Goal: Task Accomplishment & Management: Use online tool/utility

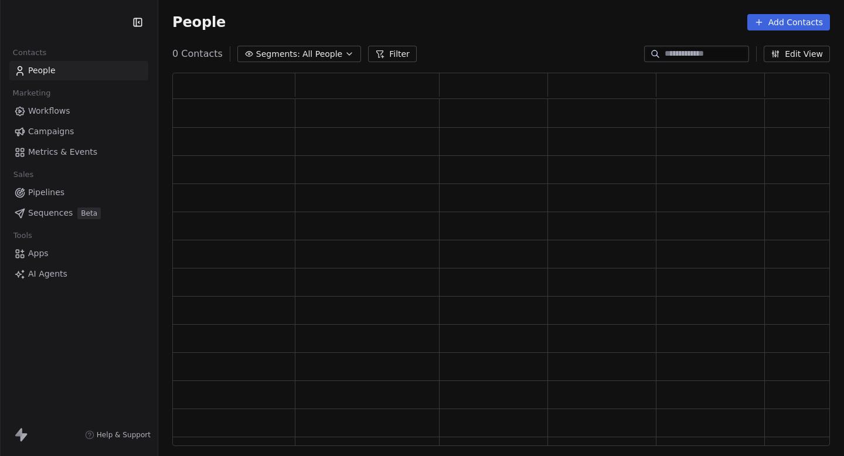
scroll to position [373, 658]
click at [67, 21] on html "PracSkills Contacts People Marketing Workflows Campaigns Metrics & Events Sales…" at bounding box center [422, 228] width 844 height 456
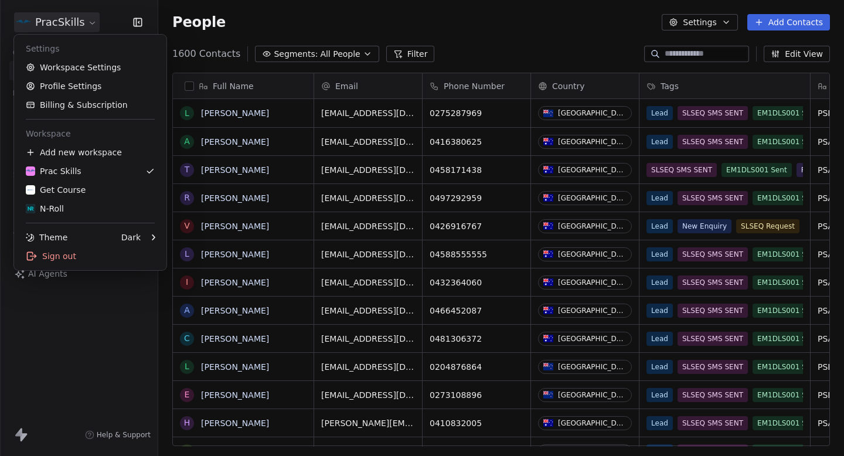
scroll to position [401, 686]
click at [67, 203] on div "N-Roll" at bounding box center [90, 209] width 129 height 12
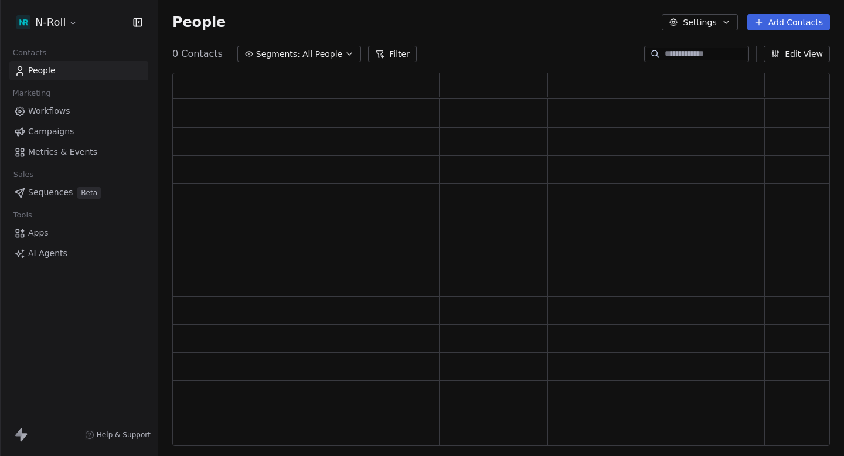
scroll to position [373, 658]
click at [71, 128] on span "Campaigns" at bounding box center [51, 131] width 46 height 12
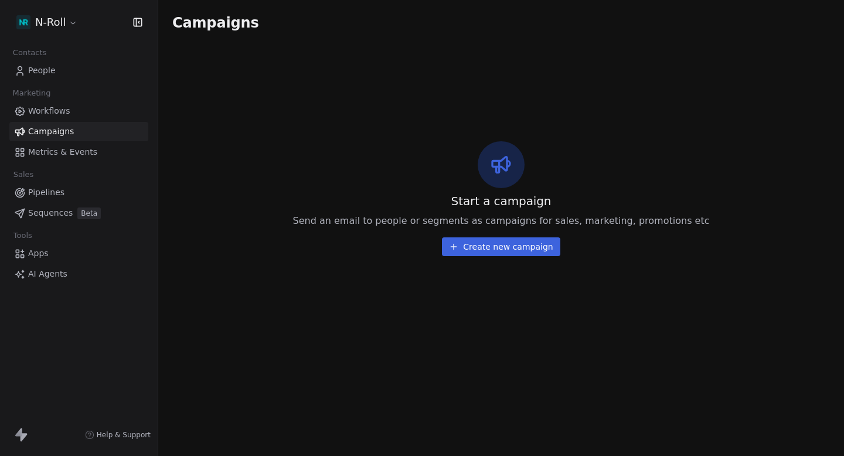
click at [44, 29] on html "N-Roll Contacts People Marketing Workflows Campaigns Metrics & Events Sales Pip…" at bounding box center [422, 228] width 844 height 456
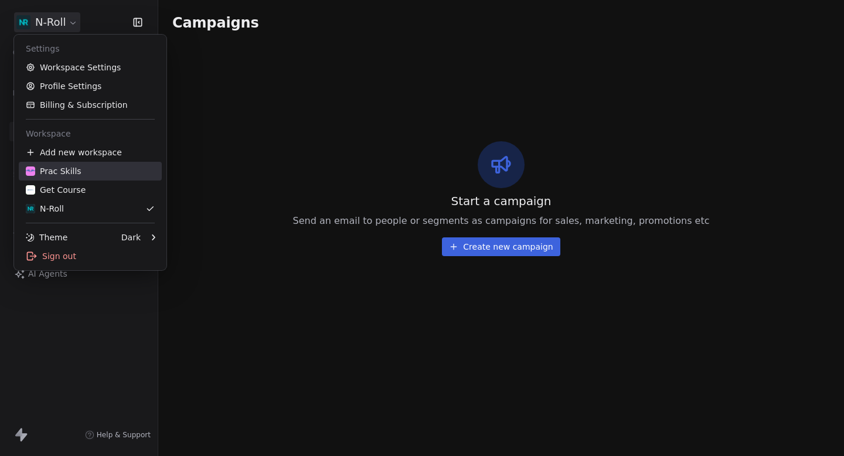
click at [67, 179] on link "Prac Skills" at bounding box center [90, 171] width 143 height 19
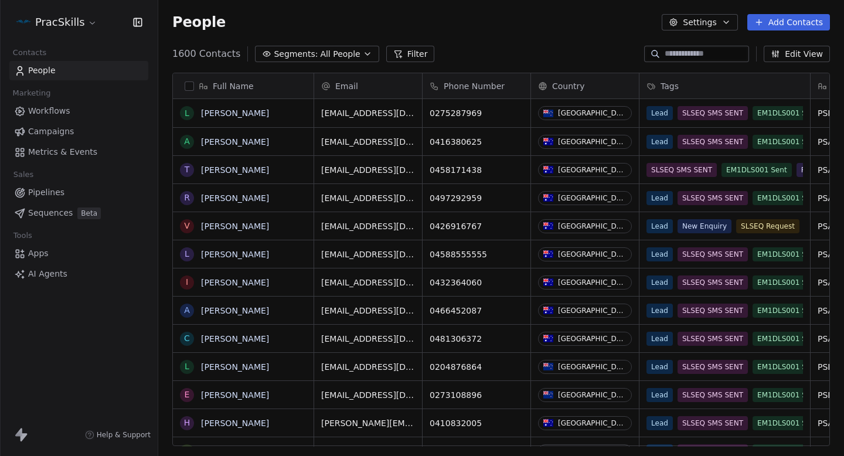
scroll to position [401, 686]
click at [70, 132] on span "Campaigns" at bounding box center [51, 131] width 46 height 12
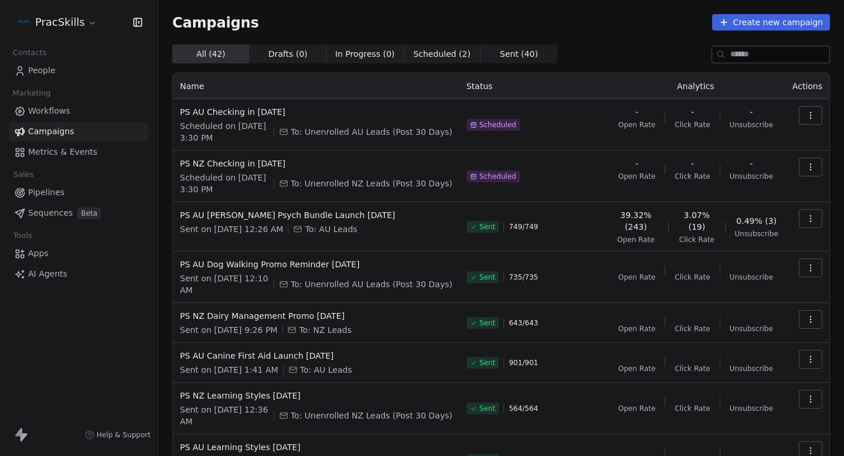
click at [77, 23] on html "PracSkills Contacts People Marketing Workflows Campaigns Metrics & Events Sales…" at bounding box center [422, 228] width 844 height 456
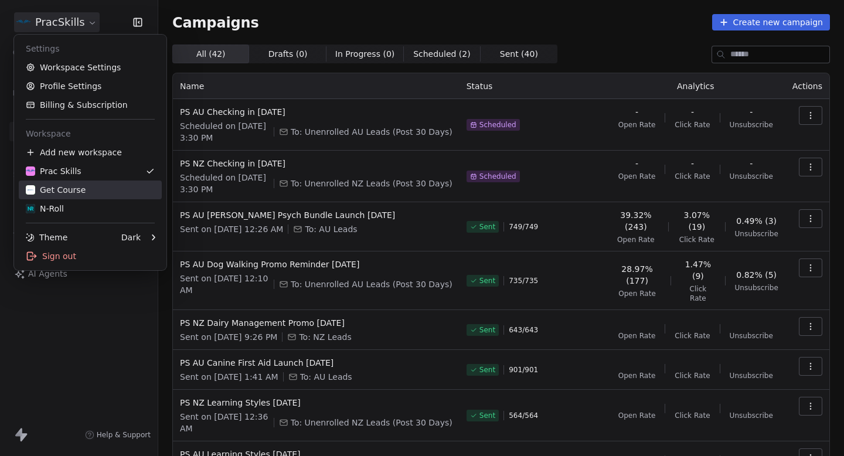
click at [63, 193] on div "Get Course" at bounding box center [56, 190] width 60 height 12
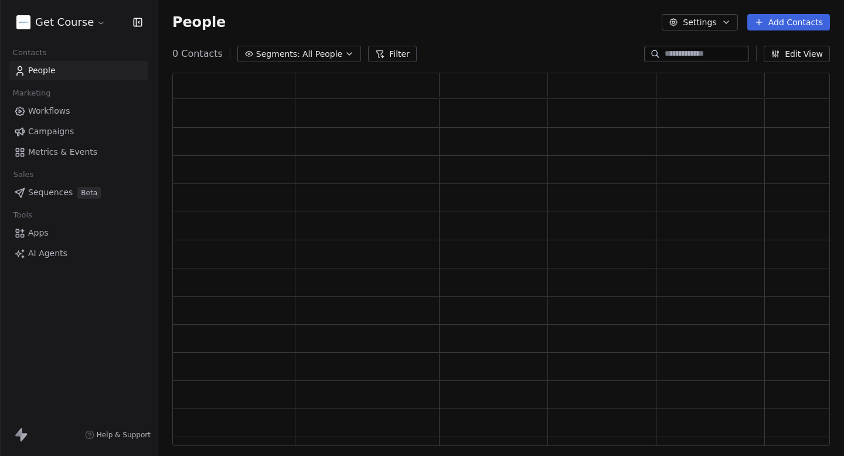
scroll to position [373, 658]
click at [76, 136] on link "Campaigns" at bounding box center [78, 131] width 139 height 19
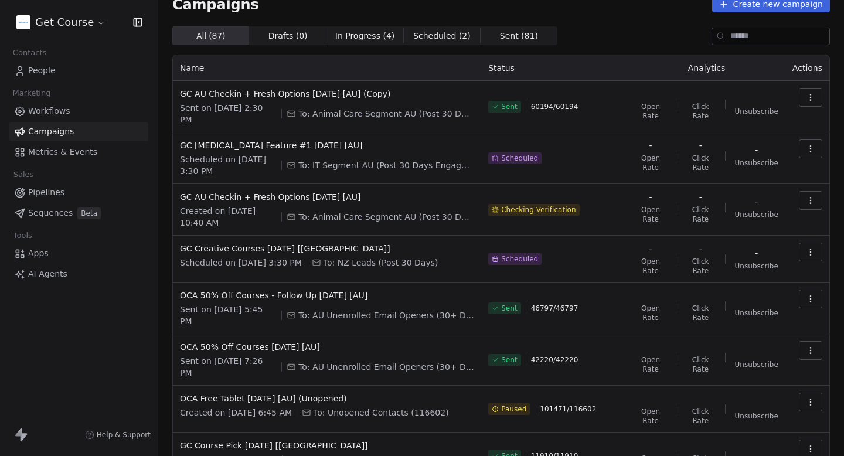
scroll to position [19, 0]
copy span "GC AU Checkin + Fresh Options [DATE] [AU]"
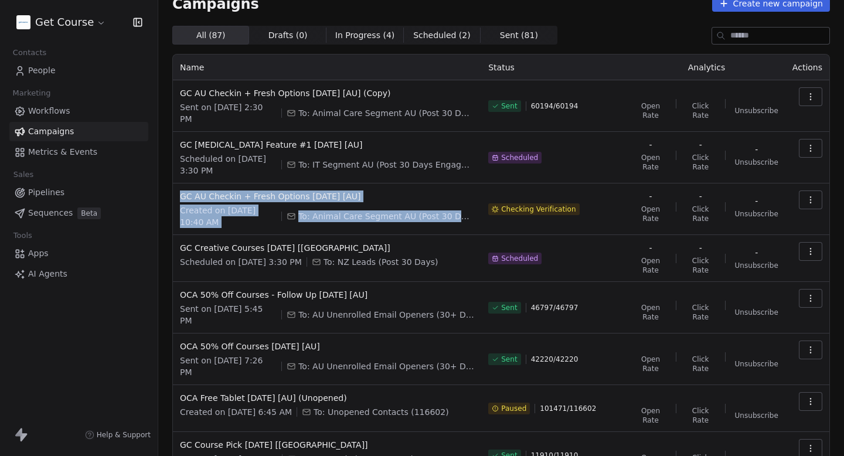
drag, startPoint x: 397, startPoint y: 190, endPoint x: 337, endPoint y: 230, distance: 72.2
click at [337, 230] on td "GC AU Checkin + Fresh Options [DATE] [AU] Created on [DATE] 10:40 AM To: Animal…" at bounding box center [327, 209] width 308 height 52
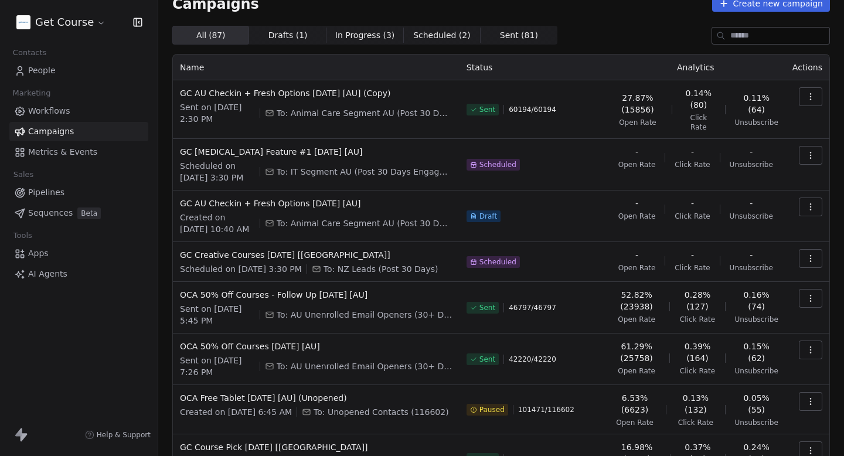
click at [597, 43] on div "All ( 87 ) All ( 87 ) Drafts ( 1 ) Drafts ( 1 ) In Progress ( 3 ) In Progress (…" at bounding box center [501, 35] width 658 height 19
click at [347, 205] on span "GC AU Checkin + Fresh Options [DATE] [AU]" at bounding box center [316, 204] width 273 height 12
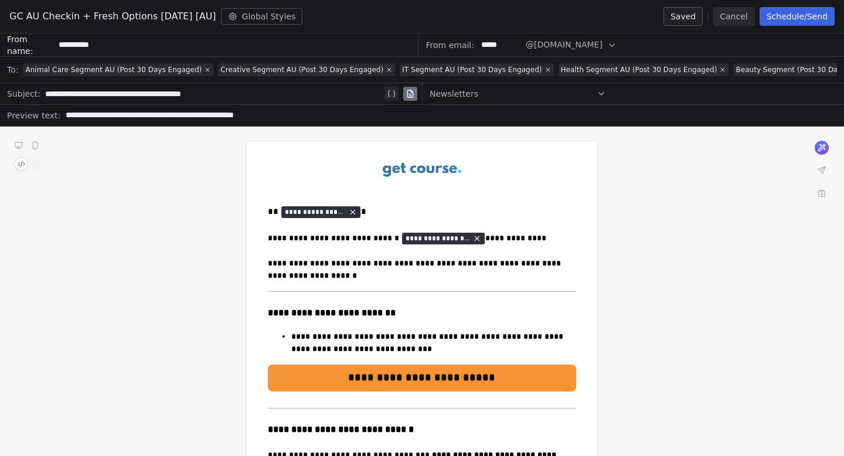
click at [791, 21] on button "Schedule/Send" at bounding box center [797, 16] width 75 height 19
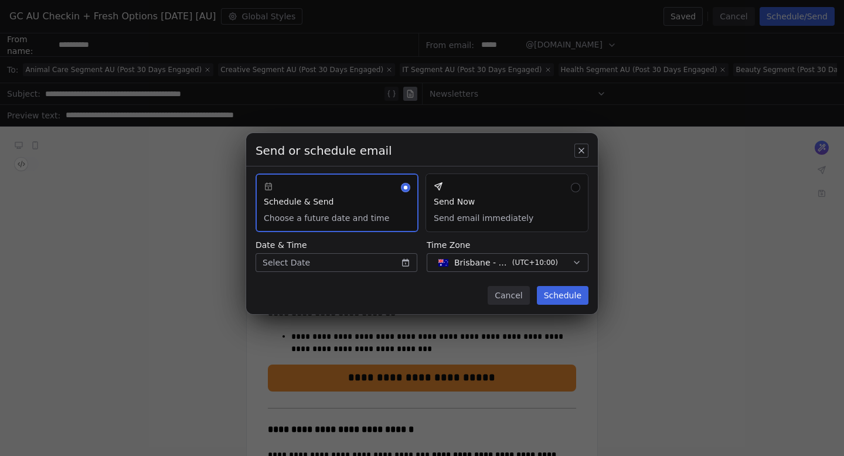
click at [365, 264] on body "Get Course Contacts People Marketing Workflows Campaigns Metrics & Events Sales…" at bounding box center [422, 228] width 844 height 456
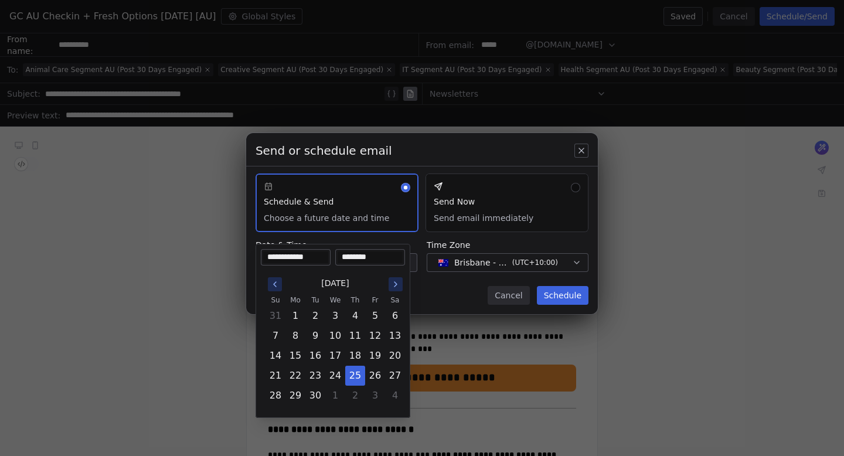
click at [429, 286] on div "Send or schedule email Schedule & Send Choose a future date and time Send Now S…" at bounding box center [422, 227] width 844 height 227
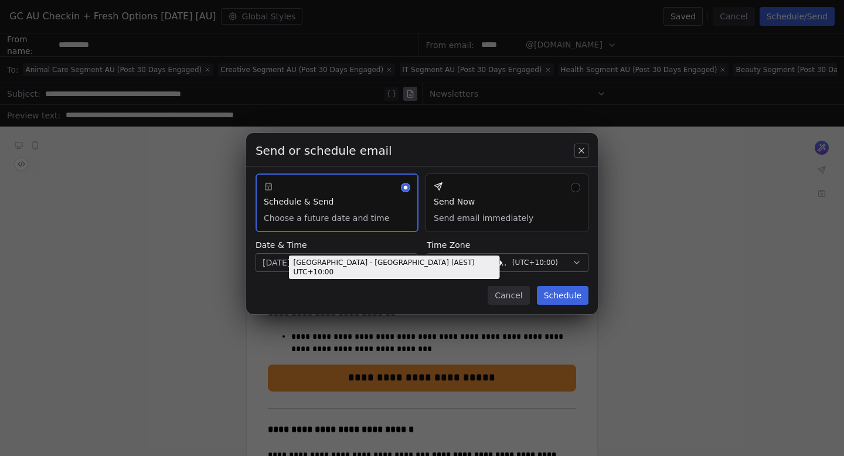
click at [532, 265] on span "( UTC+10:00 )" at bounding box center [535, 262] width 46 height 11
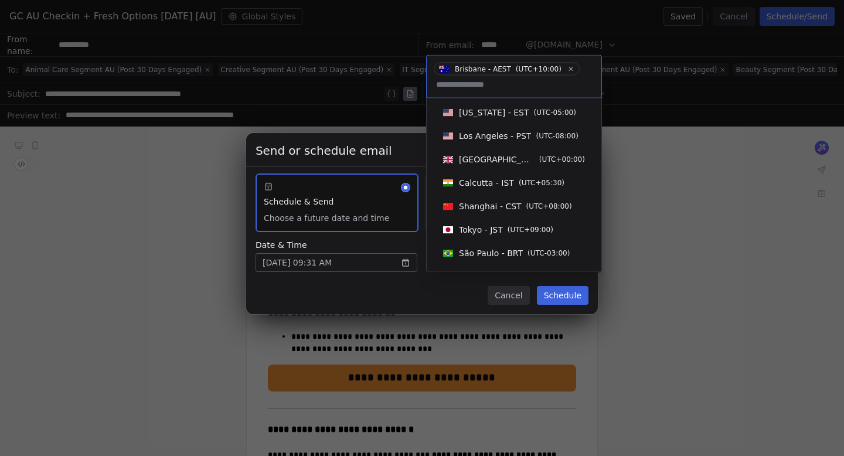
click at [442, 292] on div "Send or schedule email Schedule & Send Choose a future date and time Send Now S…" at bounding box center [422, 227] width 844 height 227
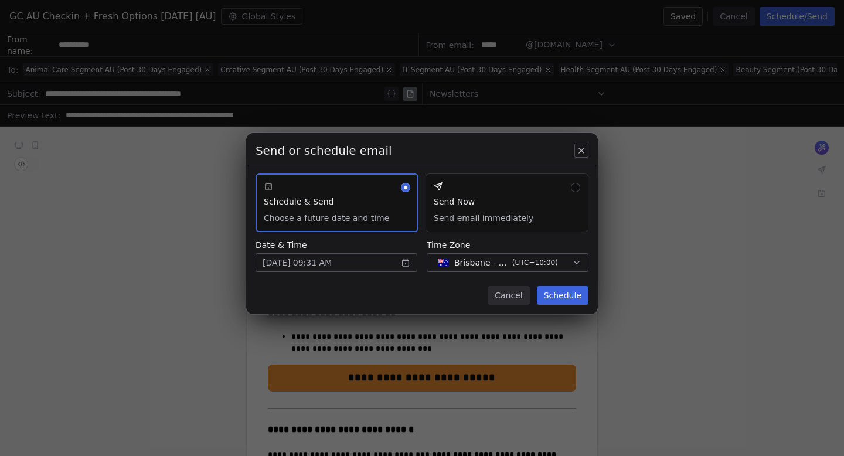
click at [581, 146] on icon "button" at bounding box center [581, 150] width 9 height 9
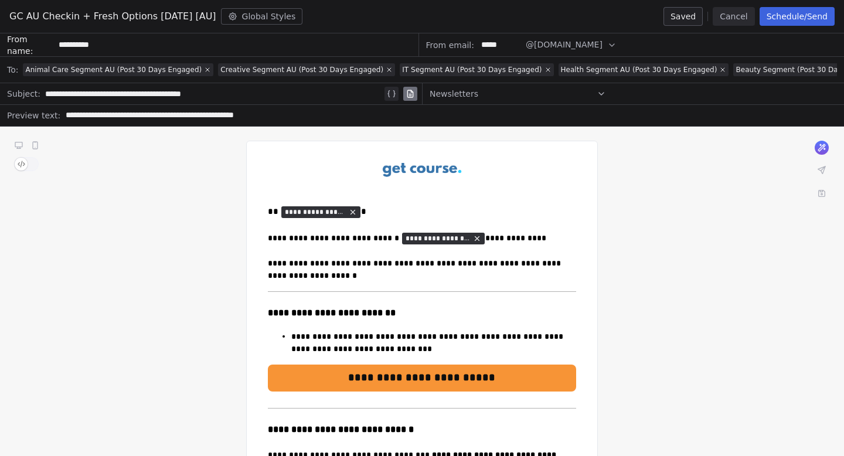
click at [737, 19] on button "Cancel" at bounding box center [734, 16] width 42 height 19
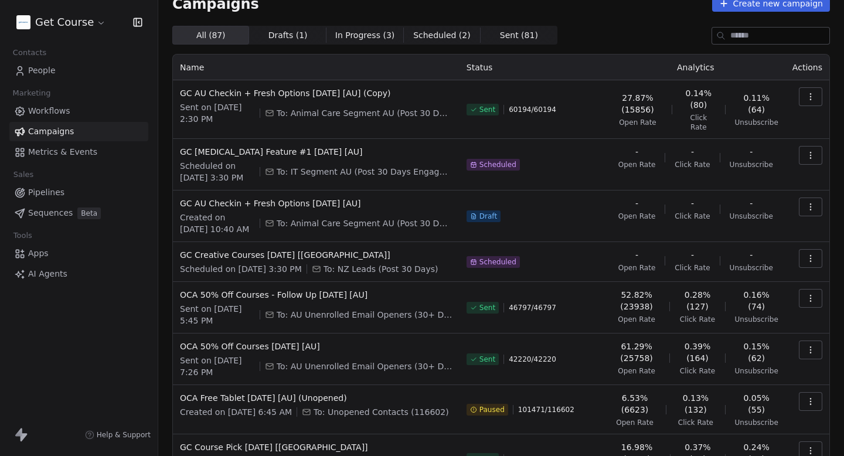
click at [811, 204] on icon "button" at bounding box center [810, 204] width 1 height 1
click at [635, 38] on html "Get Course Contacts People Marketing Workflows Campaigns Metrics & Events Sales…" at bounding box center [422, 228] width 844 height 456
click at [353, 202] on span "GC AU Checkin + Fresh Options [DATE] [AU]" at bounding box center [316, 204] width 273 height 12
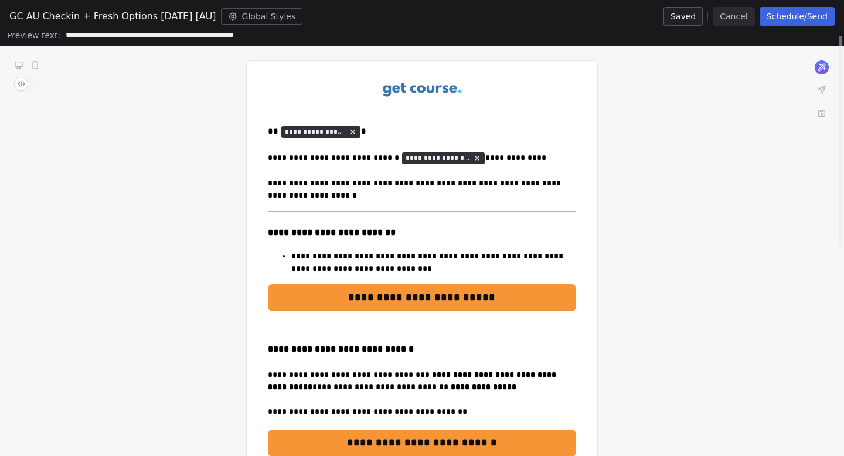
scroll to position [0, 0]
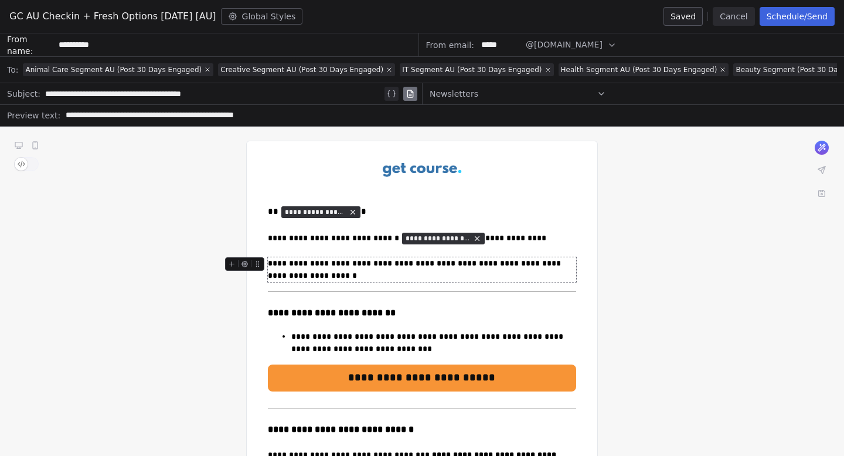
click at [735, 15] on button "Cancel" at bounding box center [734, 16] width 42 height 19
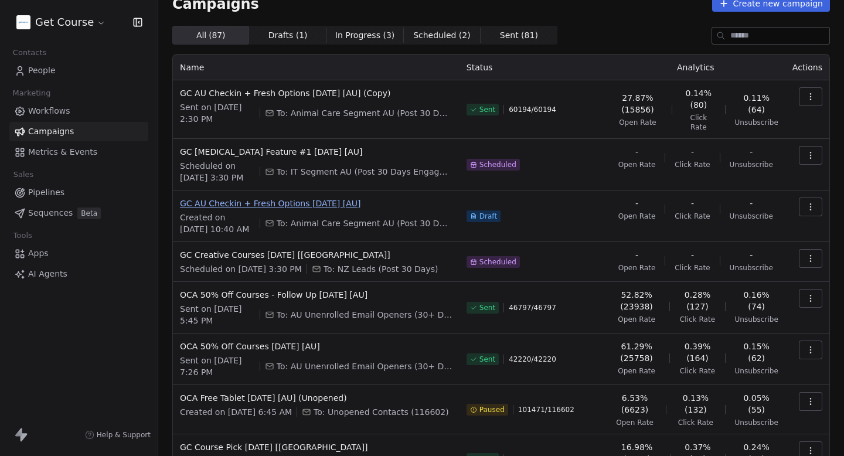
click at [329, 206] on span "GC AU Checkin + Fresh Options [DATE] [AU]" at bounding box center [316, 204] width 273 height 12
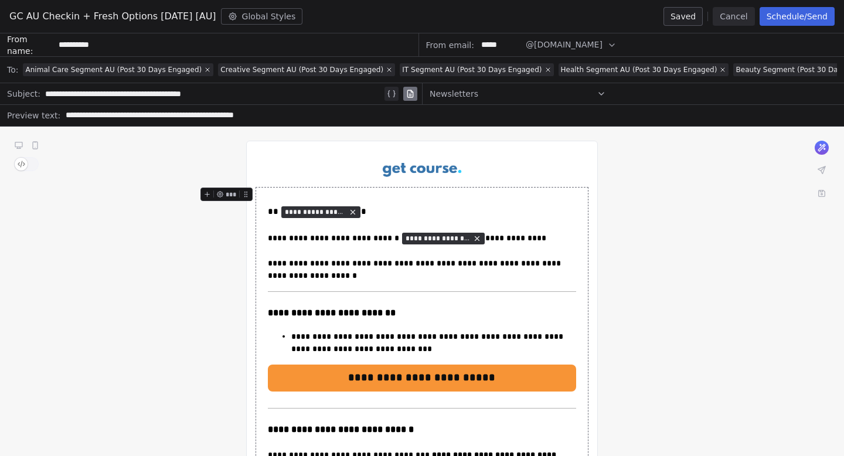
click at [813, 19] on button "Schedule/Send" at bounding box center [797, 16] width 75 height 19
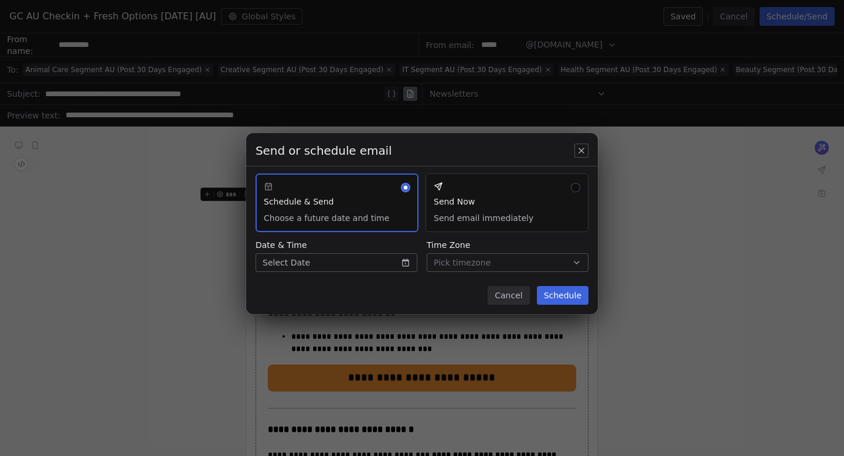
click at [434, 200] on button "Send Now Send email immediately" at bounding box center [506, 202] width 163 height 59
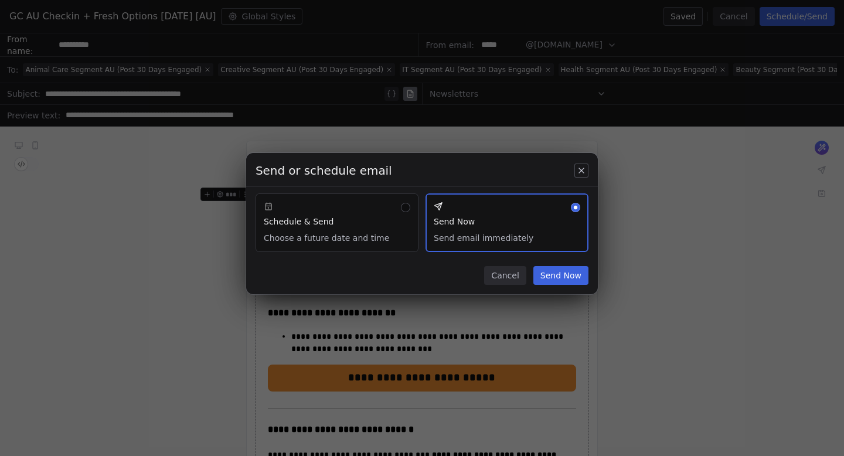
click at [364, 232] on button "Schedule & Send Choose a future date and time" at bounding box center [337, 222] width 163 height 59
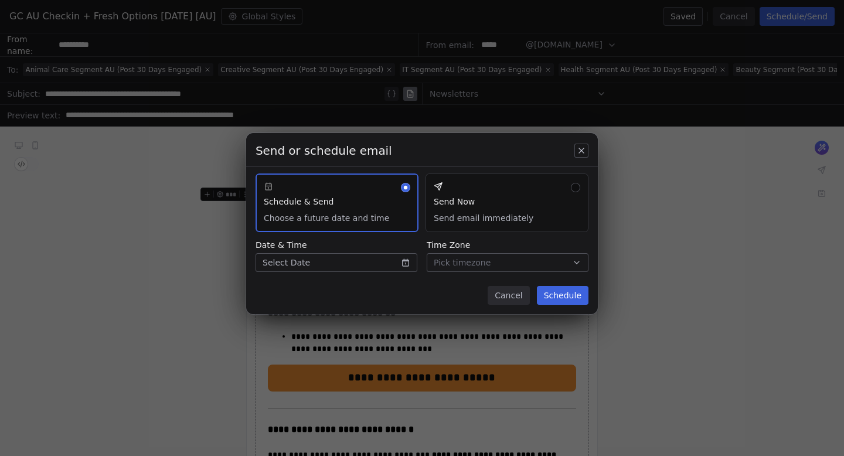
click at [350, 274] on div "Send or schedule email Schedule & Send Choose a future date and time Send Now S…" at bounding box center [422, 223] width 352 height 181
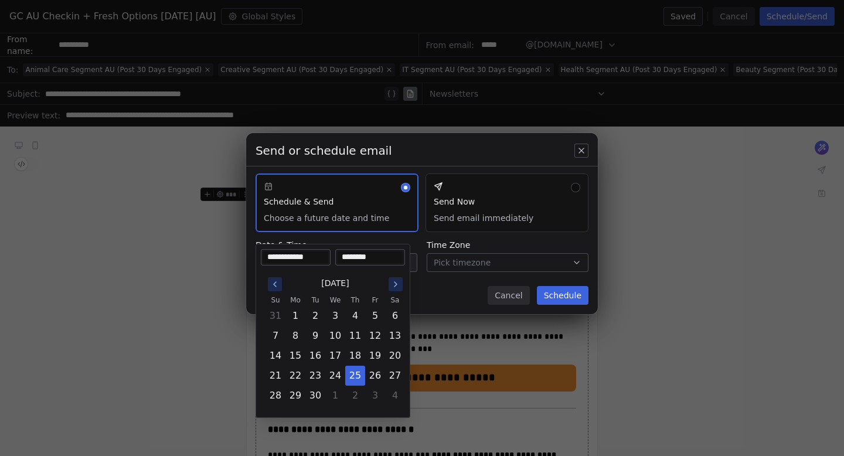
click at [360, 264] on body "Get Course Contacts People Marketing Workflows Campaigns Metrics & Events Sales…" at bounding box center [422, 228] width 844 height 456
click at [421, 285] on div "Send or schedule email Schedule & Send Choose a future date and time Send Now S…" at bounding box center [422, 227] width 844 height 227
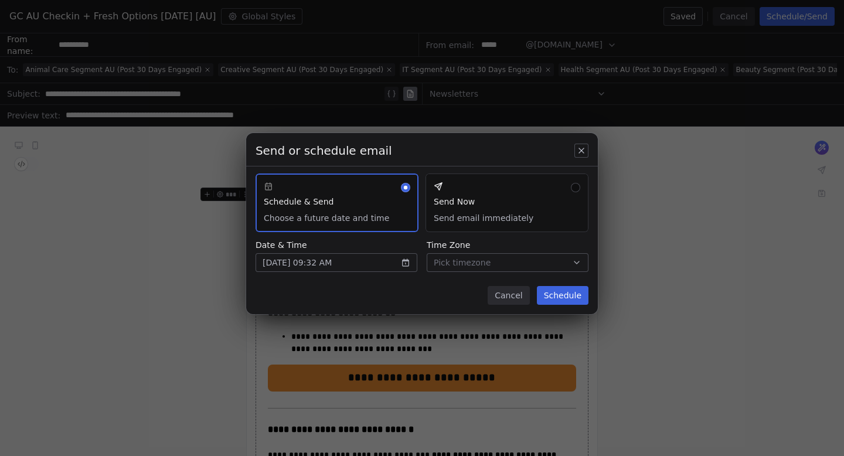
click at [476, 264] on span "Pick timezone" at bounding box center [462, 263] width 57 height 12
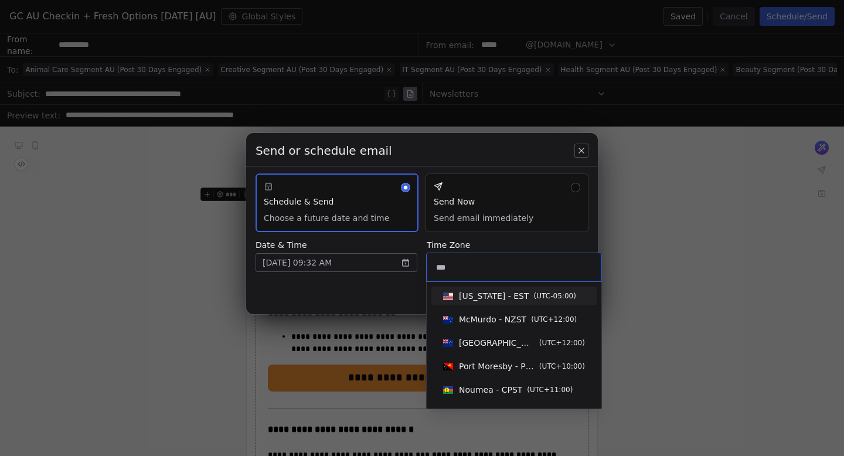
type input "***"
click at [454, 294] on span "[US_STATE] - EST ( UTC-05:00 )" at bounding box center [509, 296] width 142 height 13
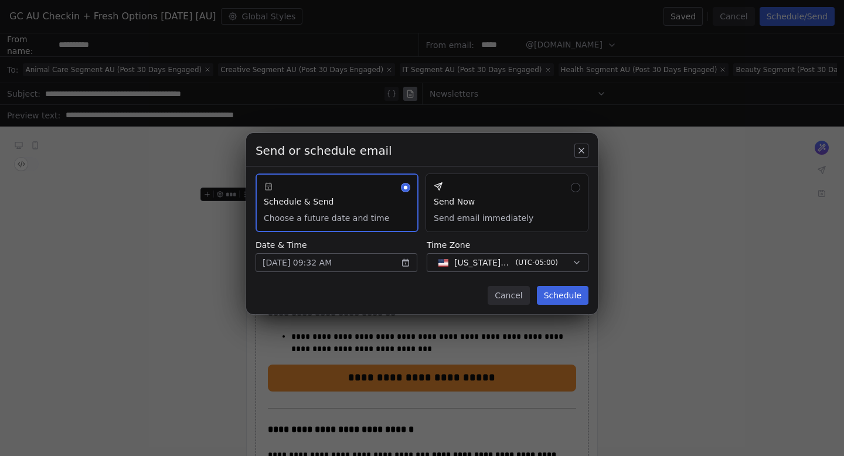
click at [418, 292] on div "Cancel Schedule" at bounding box center [422, 300] width 352 height 28
click at [583, 152] on icon "button" at bounding box center [581, 150] width 5 height 5
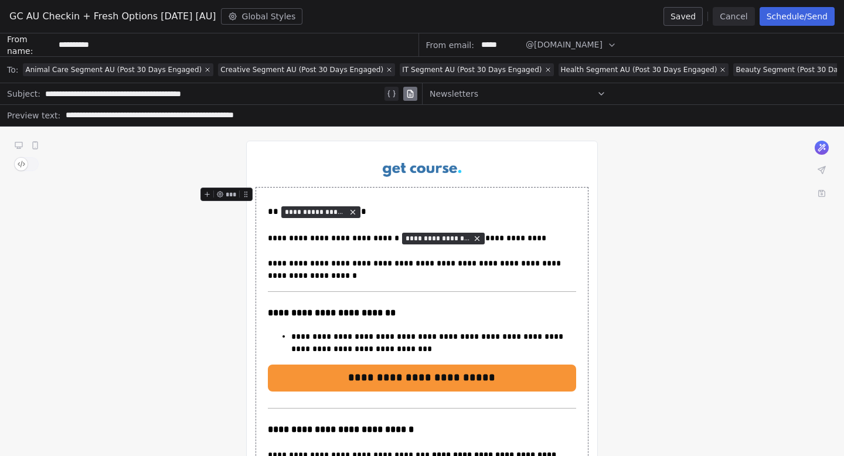
click at [737, 21] on button "Cancel" at bounding box center [734, 16] width 42 height 19
